Goal: Information Seeking & Learning: Learn about a topic

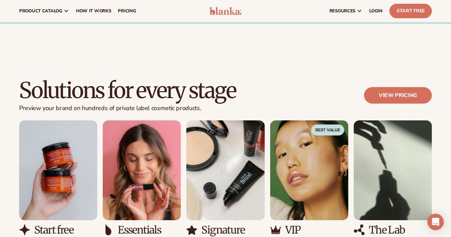
scroll to position [23, 0]
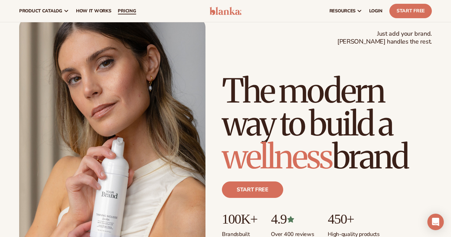
click at [128, 12] on span "pricing" at bounding box center [127, 10] width 18 height 5
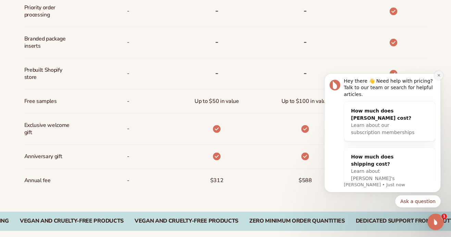
click at [439, 76] on icon "Dismiss notification" at bounding box center [439, 75] width 4 height 4
